Goal: Use online tool/utility: Utilize a website feature to perform a specific function

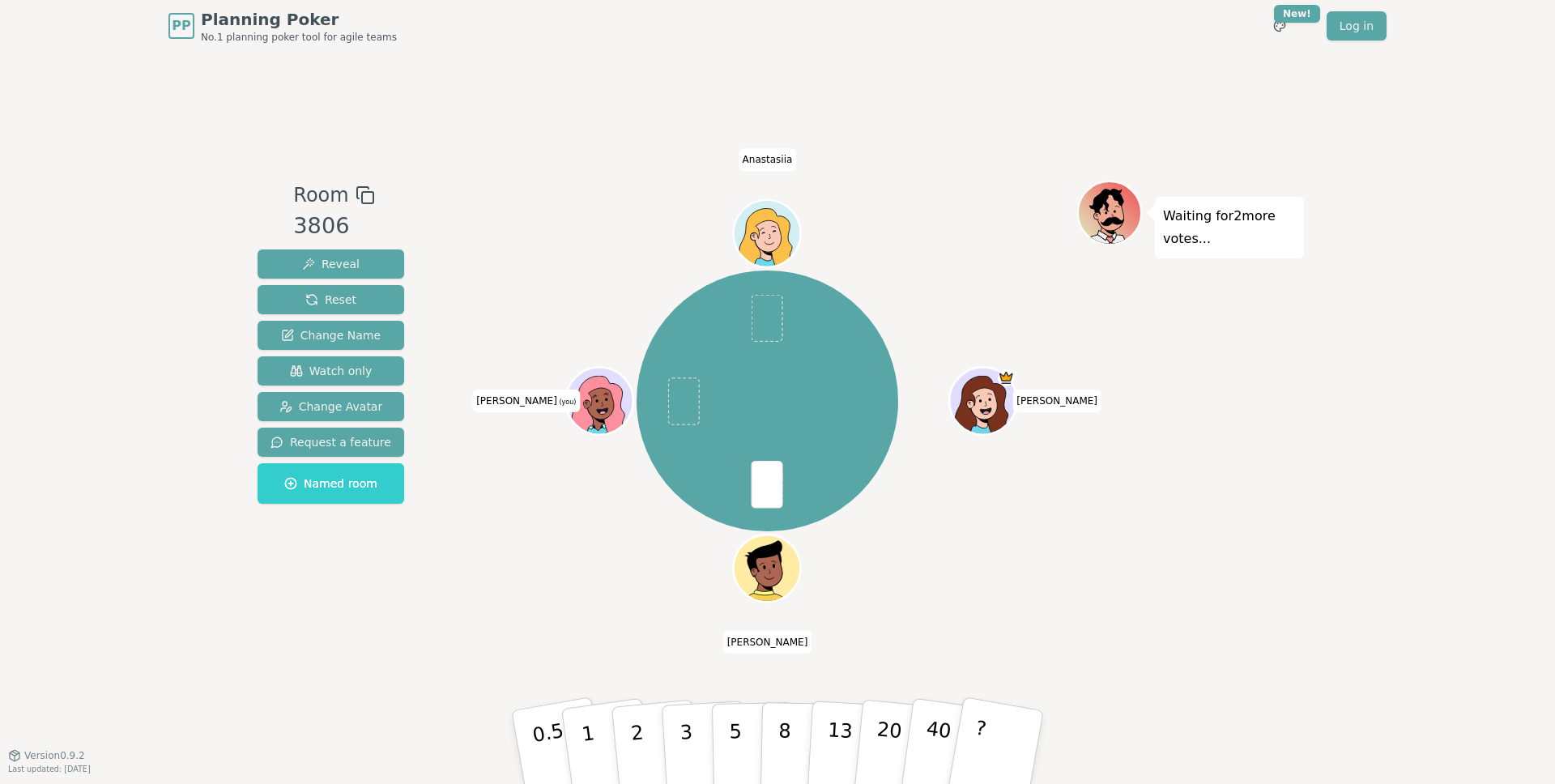
click at [898, 644] on div "Room 3806 Reveal Reset Change Name Watch only Change Avatar Request a feature N…" at bounding box center [778, 403] width 1053 height 703
click at [689, 744] on p "3" at bounding box center [688, 748] width 18 height 88
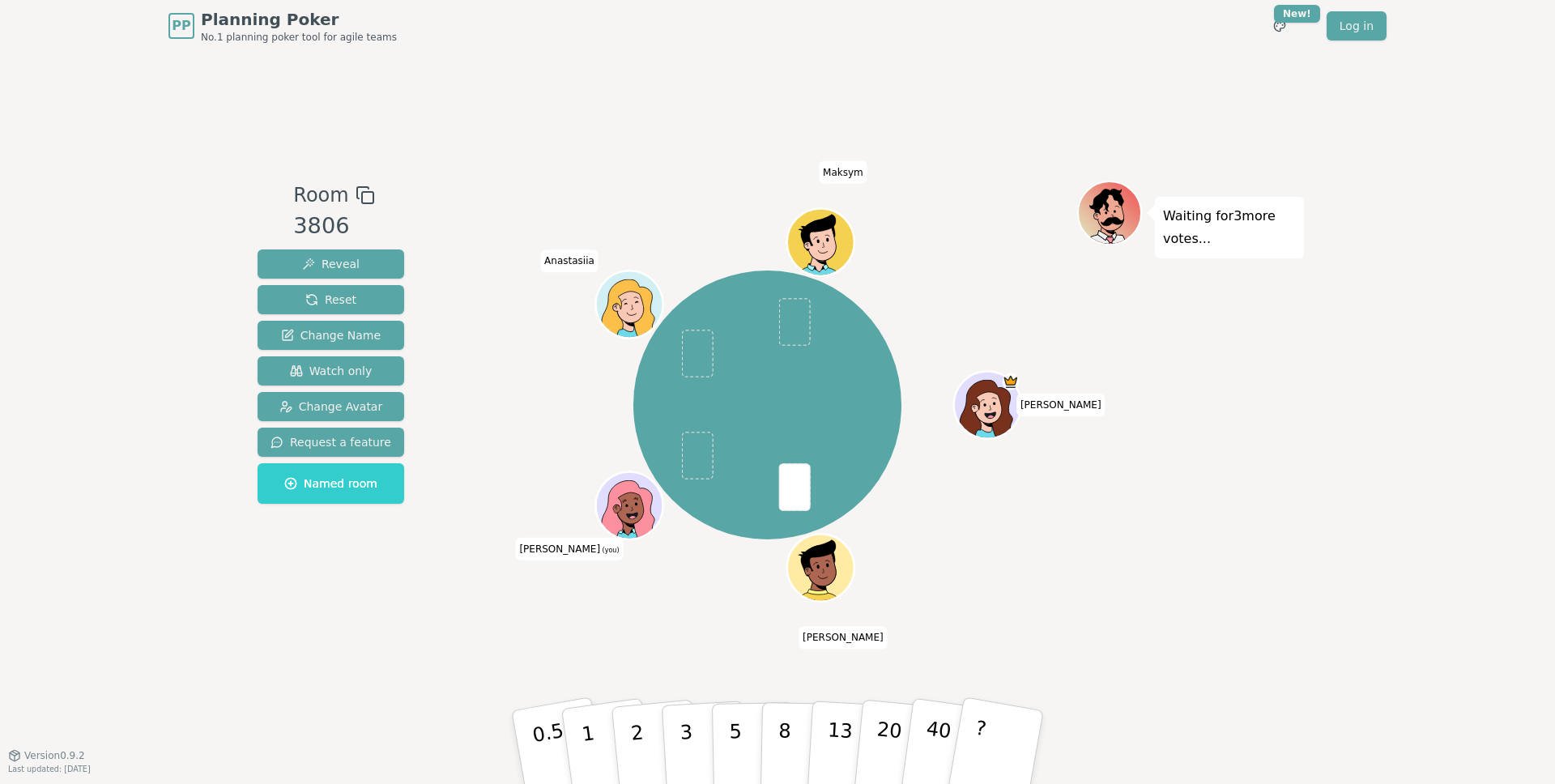
click at [492, 653] on div "Room 3806 Reveal Reset Change Name Watch only Change Avatar Request a feature N…" at bounding box center [778, 403] width 1053 height 703
click at [734, 731] on p "5" at bounding box center [735, 747] width 13 height 87
click at [1110, 639] on div "Room 3806 Reveal Reset Change Name Watch only Change Avatar Request a feature N…" at bounding box center [778, 403] width 1053 height 703
click at [689, 760] on p "3" at bounding box center [688, 748] width 18 height 88
click at [1169, 614] on div "Waiting for 3 more votes..." at bounding box center [1191, 404] width 226 height 445
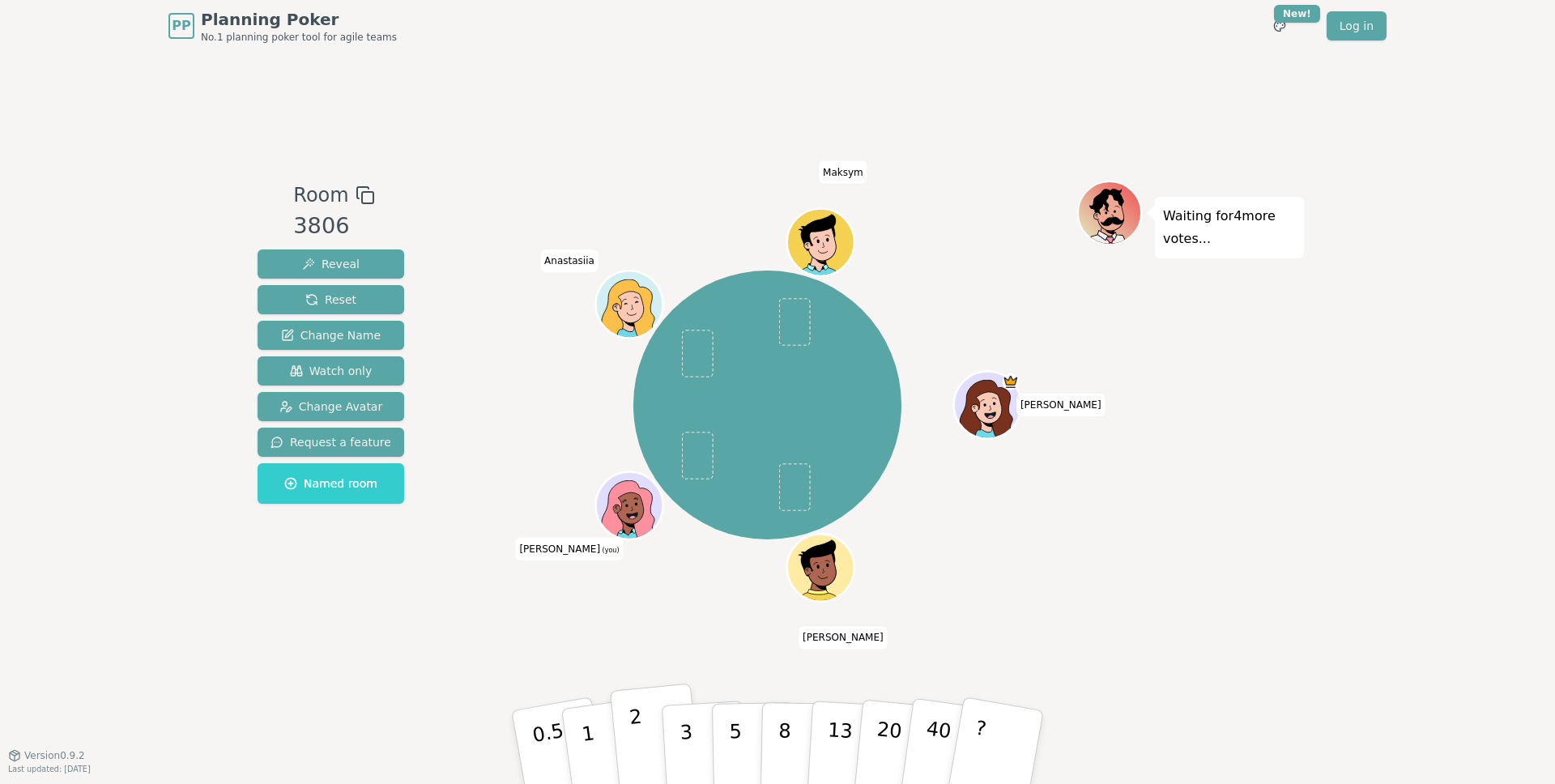
click at [634, 735] on p "2" at bounding box center [639, 749] width 21 height 88
click at [680, 735] on p "3" at bounding box center [688, 748] width 18 height 88
